Goal: Task Accomplishment & Management: Manage account settings

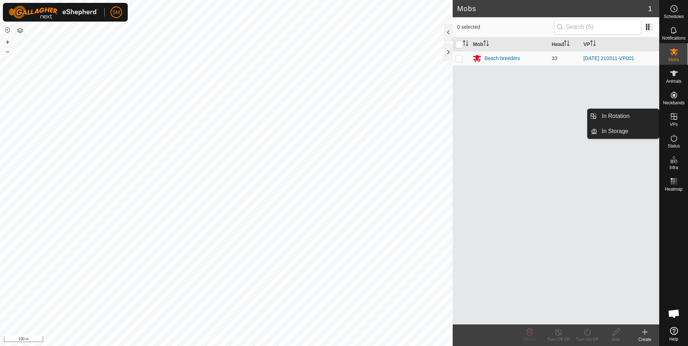
click at [675, 118] on icon at bounding box center [673, 116] width 9 height 9
click at [626, 115] on link "In Rotation" at bounding box center [628, 116] width 62 height 14
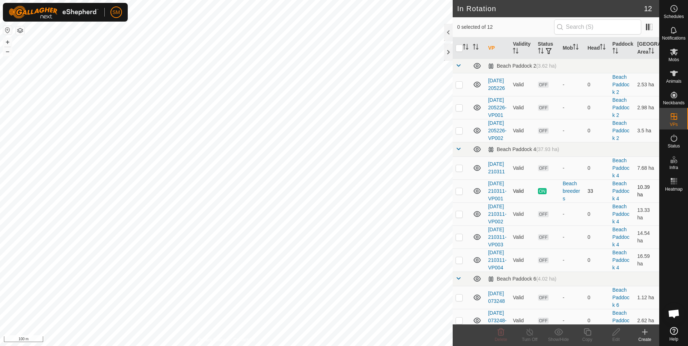
click at [456, 194] on p-checkbox at bounding box center [458, 191] width 7 height 6
checkbox input "true"
click at [646, 332] on icon at bounding box center [644, 332] width 5 height 0
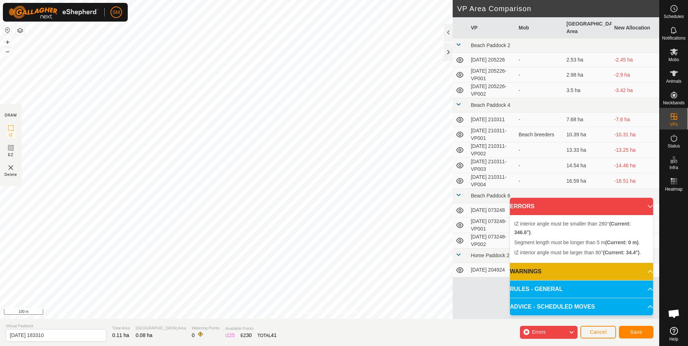
click at [537, 332] on span "Errors" at bounding box center [539, 332] width 14 height 6
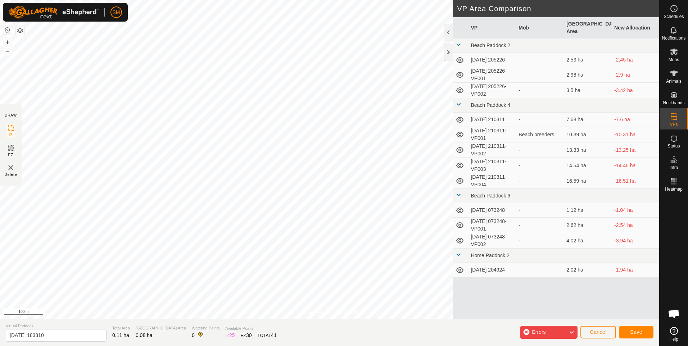
click at [537, 332] on span "Errors" at bounding box center [539, 332] width 14 height 6
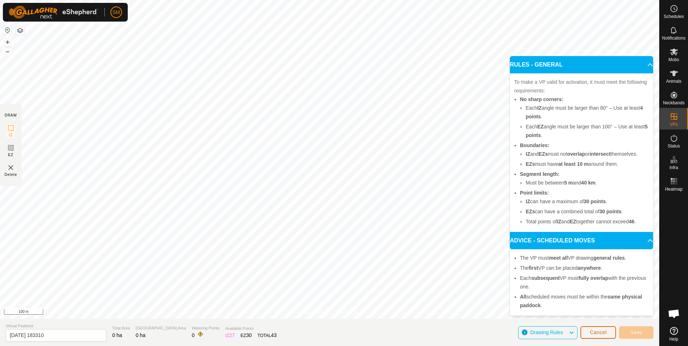
click at [593, 331] on span "Cancel" at bounding box center [598, 332] width 17 height 6
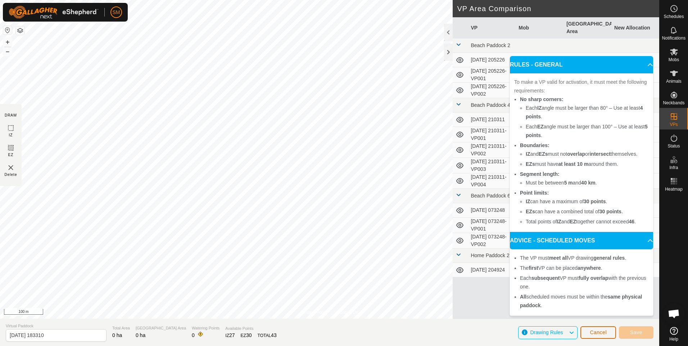
click at [601, 333] on span "Cancel" at bounding box center [598, 332] width 17 height 6
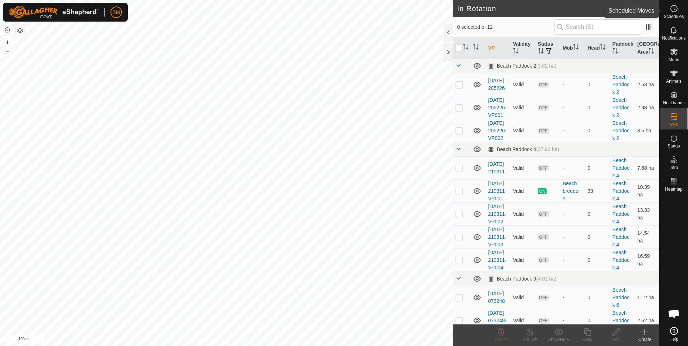
click at [674, 10] on icon at bounding box center [673, 8] width 9 height 9
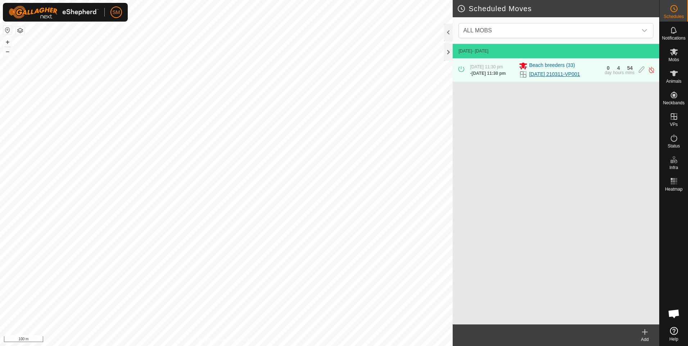
click at [544, 75] on link "[DATE] 210311-VP001" at bounding box center [554, 74] width 51 height 8
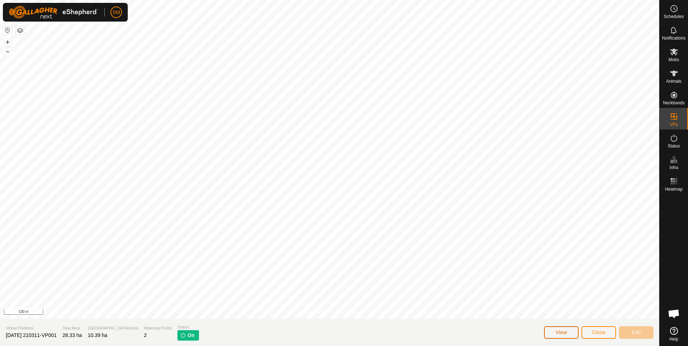
click at [563, 333] on span "View" at bounding box center [561, 332] width 12 height 6
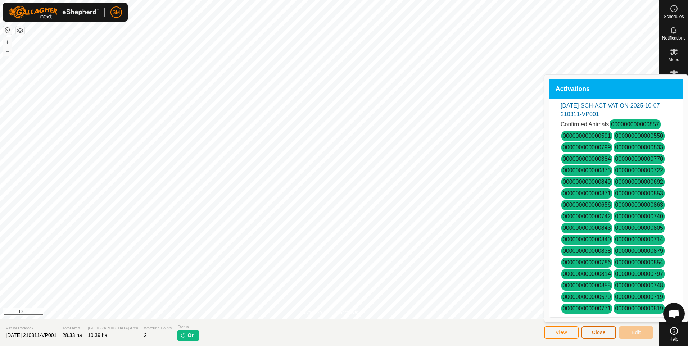
click at [593, 330] on span "Close" at bounding box center [599, 332] width 14 height 6
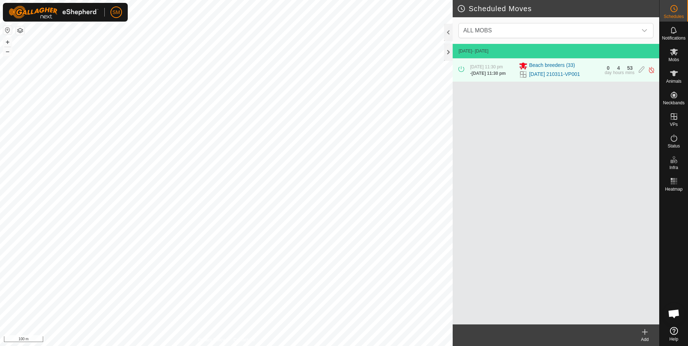
click at [674, 332] on icon at bounding box center [674, 331] width 8 height 8
